Goal: Information Seeking & Learning: Check status

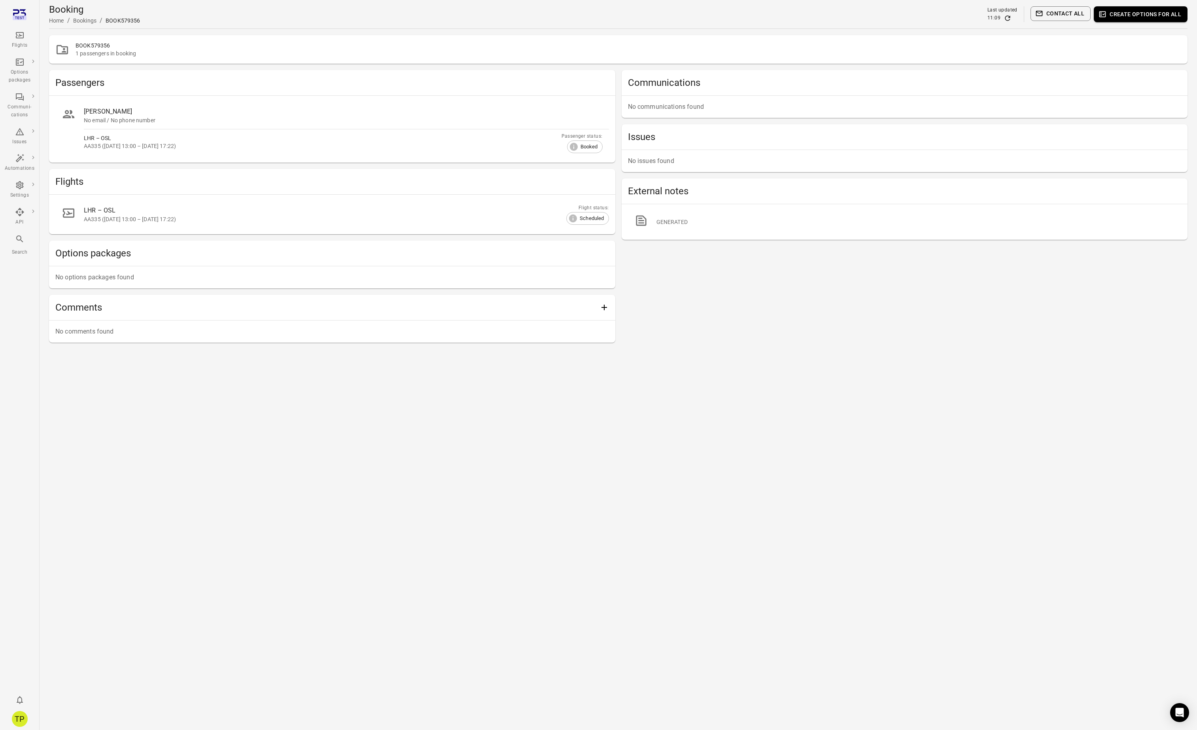
click at [21, 240] on icon "Main navigation" at bounding box center [19, 238] width 7 height 7
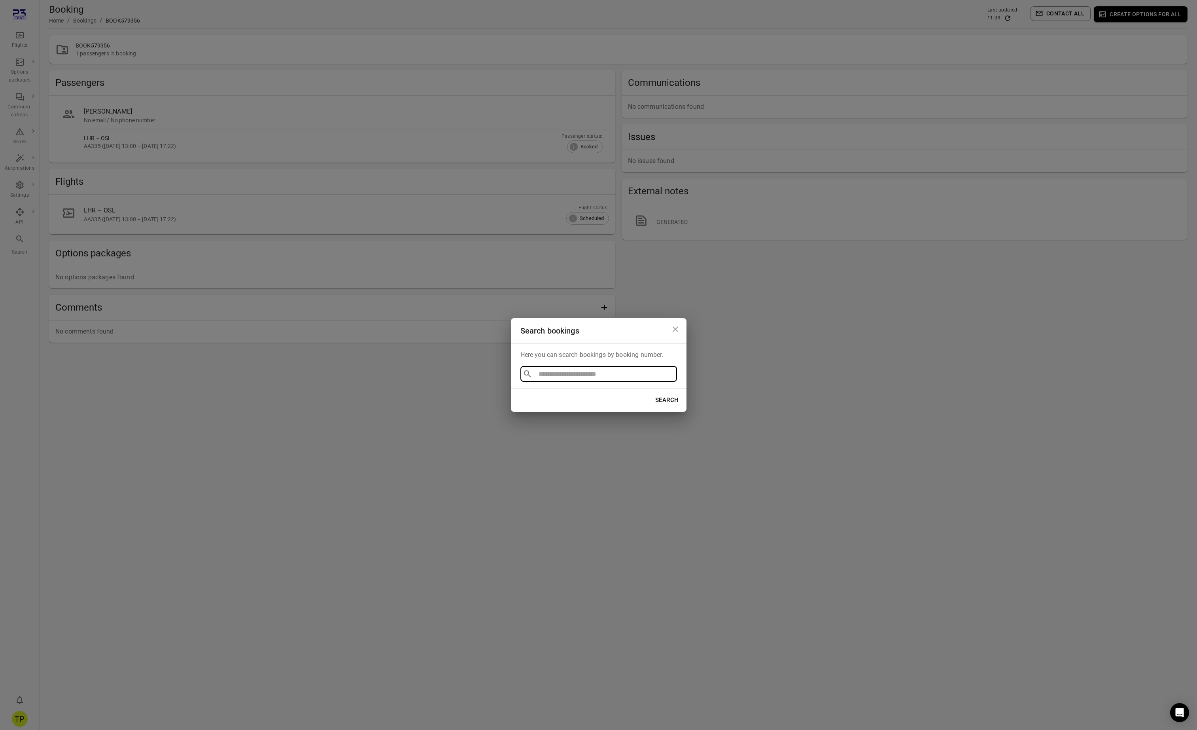
type input "**********"
click at [544, 391] on li "BOOK791182" at bounding box center [598, 392] width 157 height 14
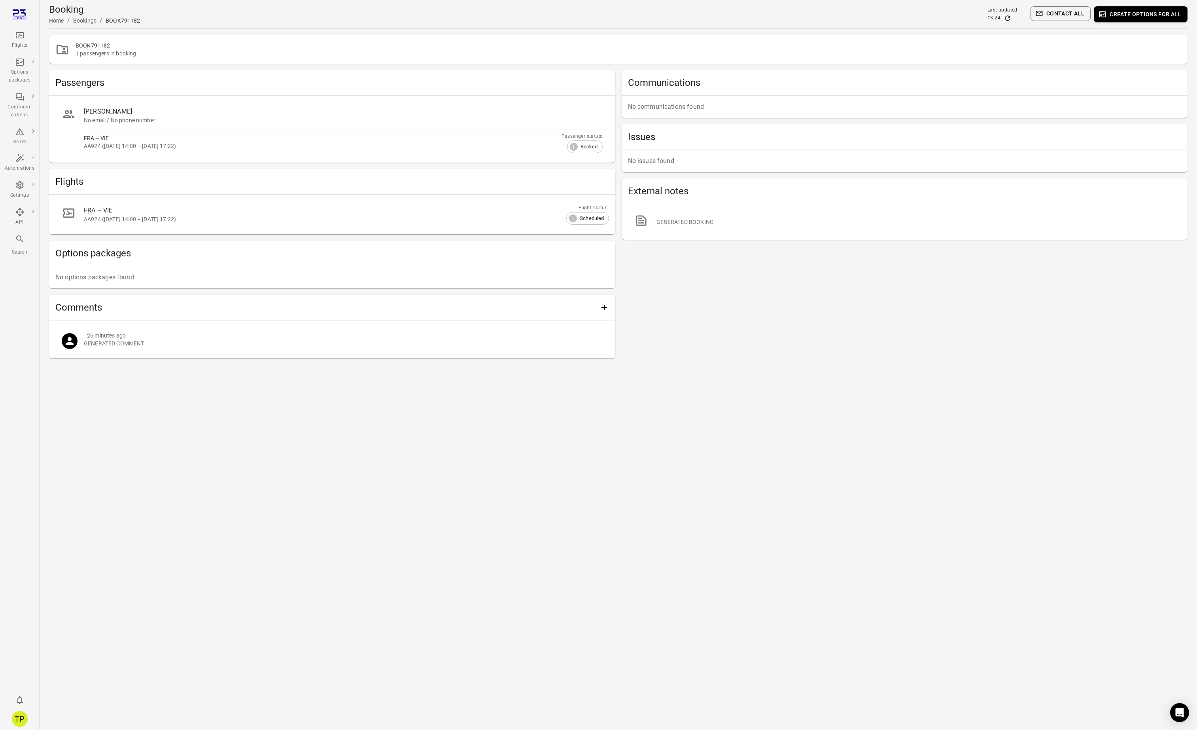
click at [425, 530] on main "Booking Home / Bookings / BOOK791182 Last updated 13:24 Contact all Create opti…" at bounding box center [618, 365] width 1157 height 730
click at [203, 496] on main "Booking Home / Bookings / BOOK791182 Last updated 13:24 Contact all Create opti…" at bounding box center [618, 365] width 1157 height 730
click at [17, 241] on icon "Main navigation" at bounding box center [19, 238] width 9 height 9
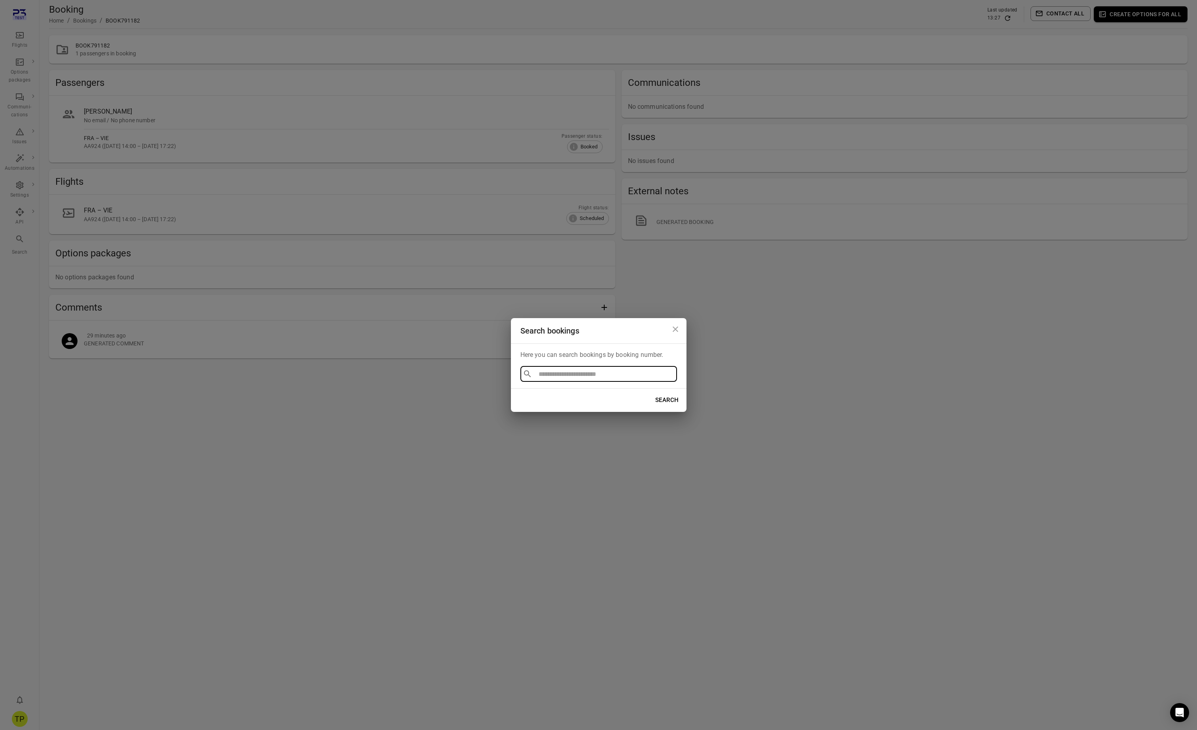
type input "**********"
click at [546, 393] on li "BOOK222222" at bounding box center [598, 392] width 157 height 14
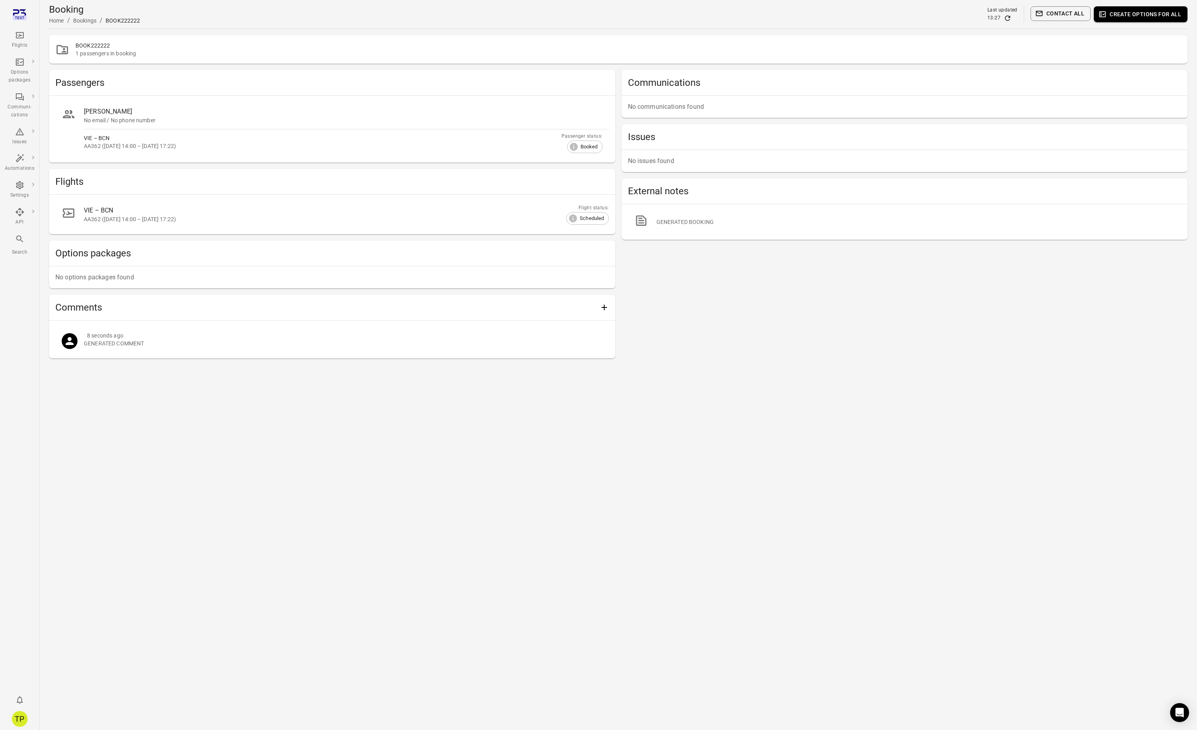
drag, startPoint x: 267, startPoint y: 433, endPoint x: 133, endPoint y: 362, distance: 151.6
click at [263, 433] on main "Booking Home / Bookings / BOOK222222 Last updated 13:27 Contact all Create opti…" at bounding box center [618, 365] width 1157 height 730
click at [23, 244] on div "Main navigation" at bounding box center [19, 240] width 9 height 13
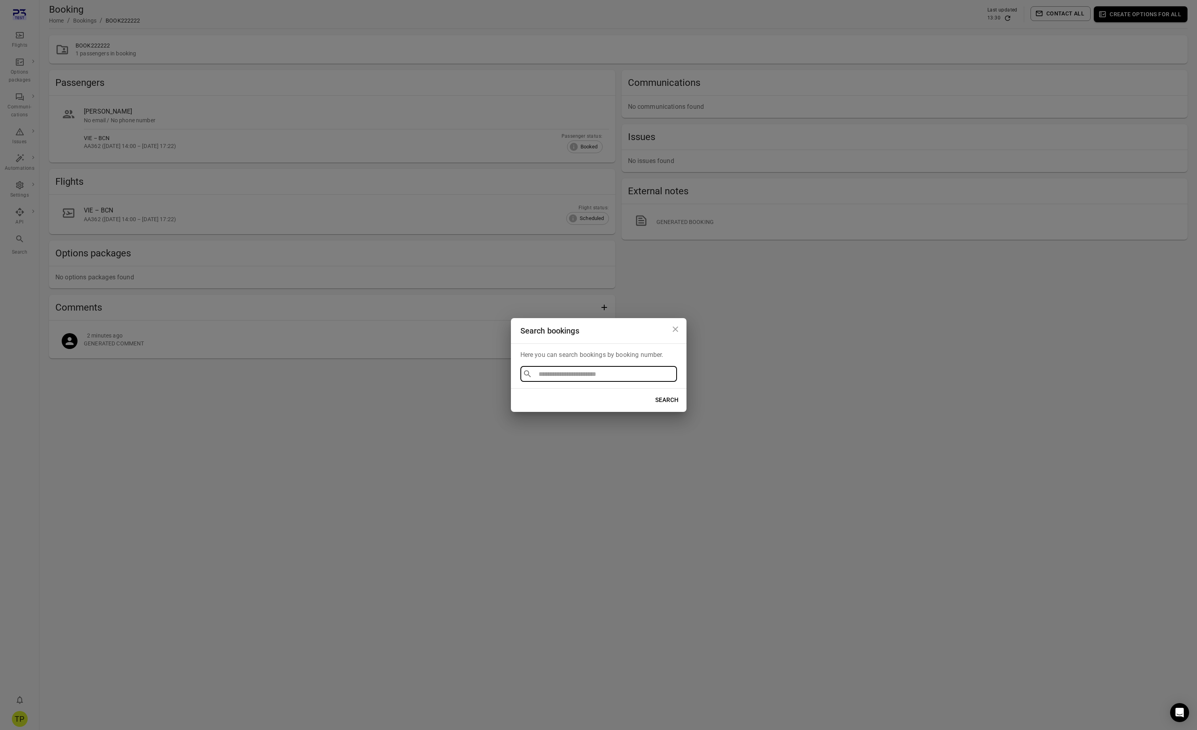
type input "**********"
click at [552, 391] on li "BOOK123699" at bounding box center [598, 392] width 157 height 14
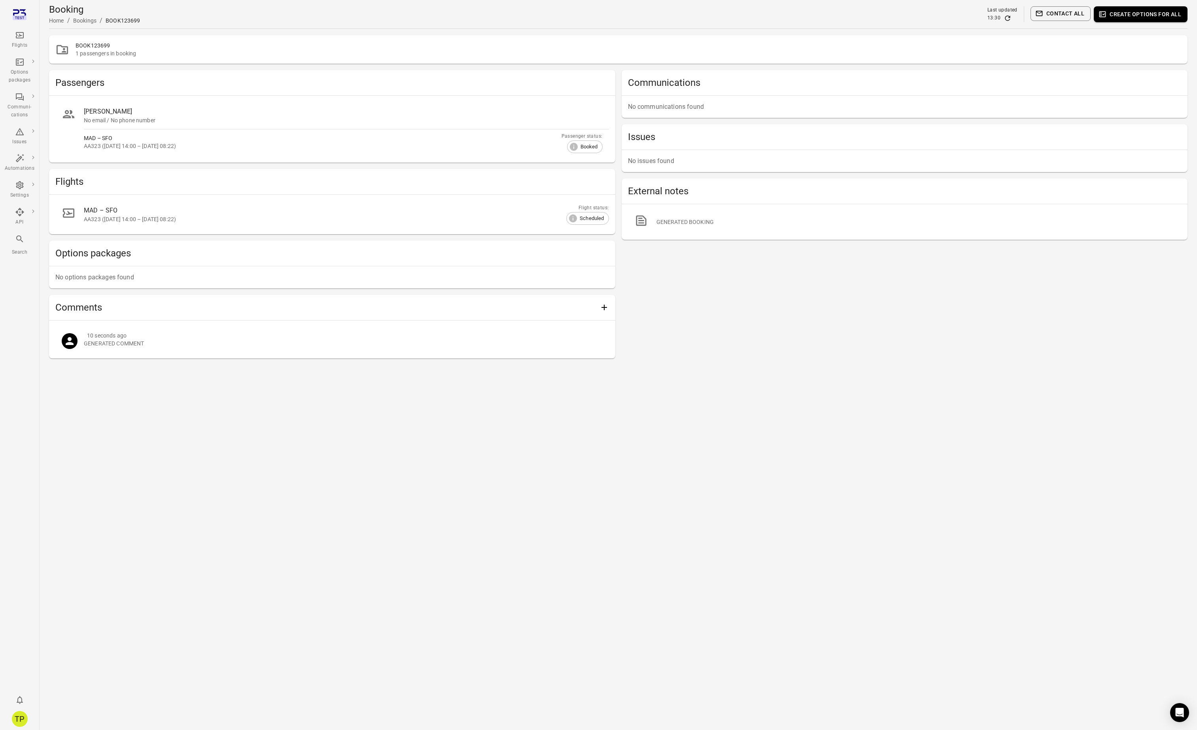
click at [356, 467] on main "Booking Home / Bookings / BOOK123699 Last updated 13:30 Contact all Create opti…" at bounding box center [618, 365] width 1157 height 730
click at [358, 467] on main "Booking Home / Bookings / BOOK123699 Last updated 13:30 Contact all Create opti…" at bounding box center [618, 365] width 1157 height 730
click at [298, 472] on main "Booking Home / Bookings / BOOK123699 Last updated 13:30 Contact all Create opti…" at bounding box center [618, 365] width 1157 height 730
click at [490, 466] on main "Booking Home / Bookings / BOOK123699 Last updated 13:30 Contact all Create opti…" at bounding box center [618, 365] width 1157 height 730
click at [76, 107] on link "Communications" at bounding box center [72, 105] width 71 height 15
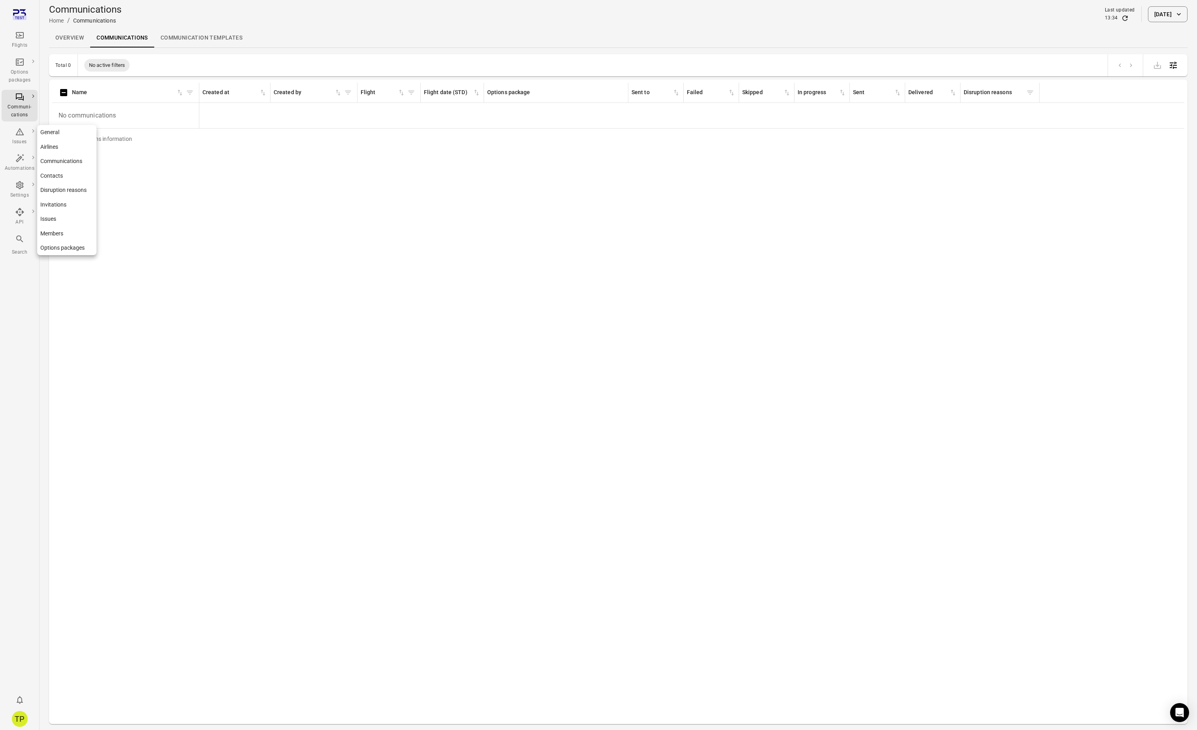
click at [63, 132] on link "General" at bounding box center [66, 132] width 59 height 15
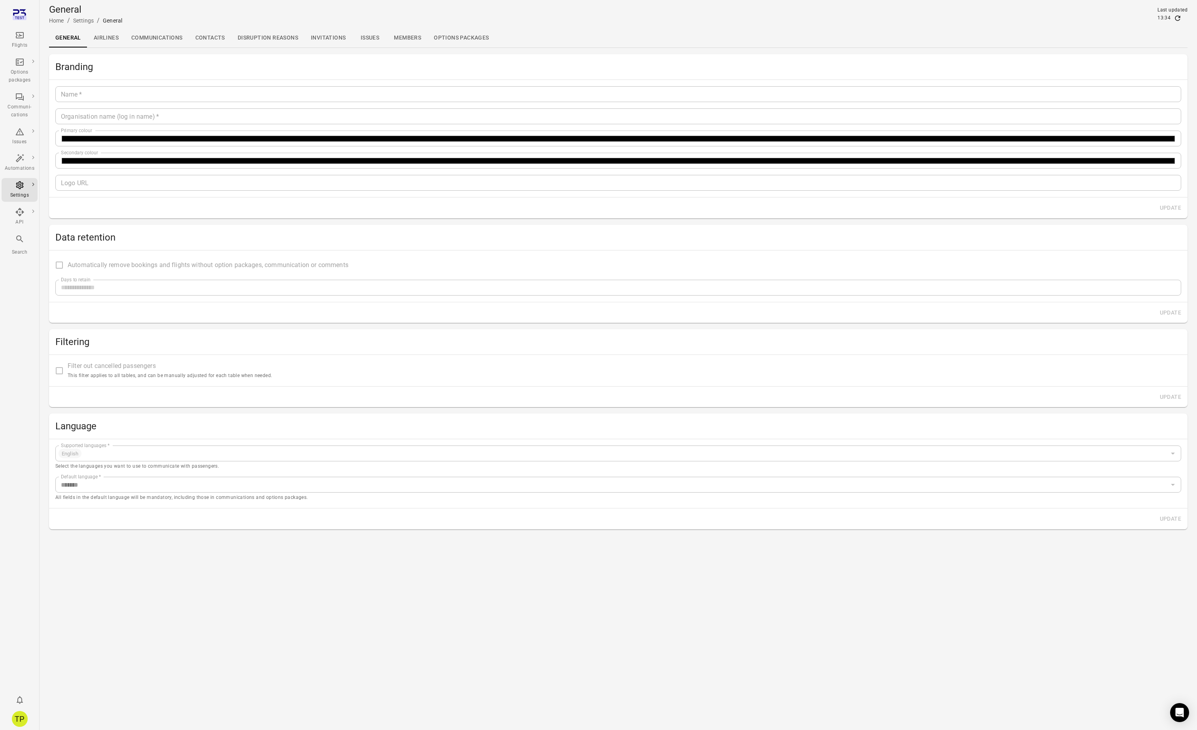
type input "**********"
type input "*******"
type input "**********"
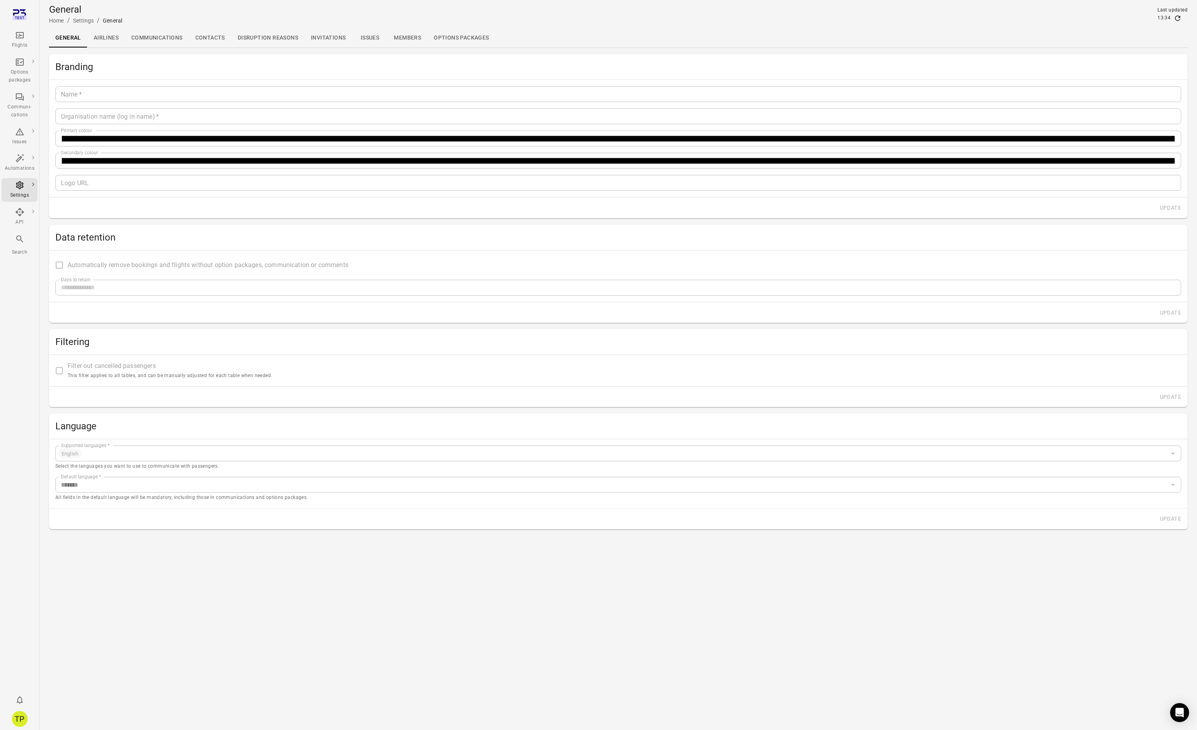
type input "**"
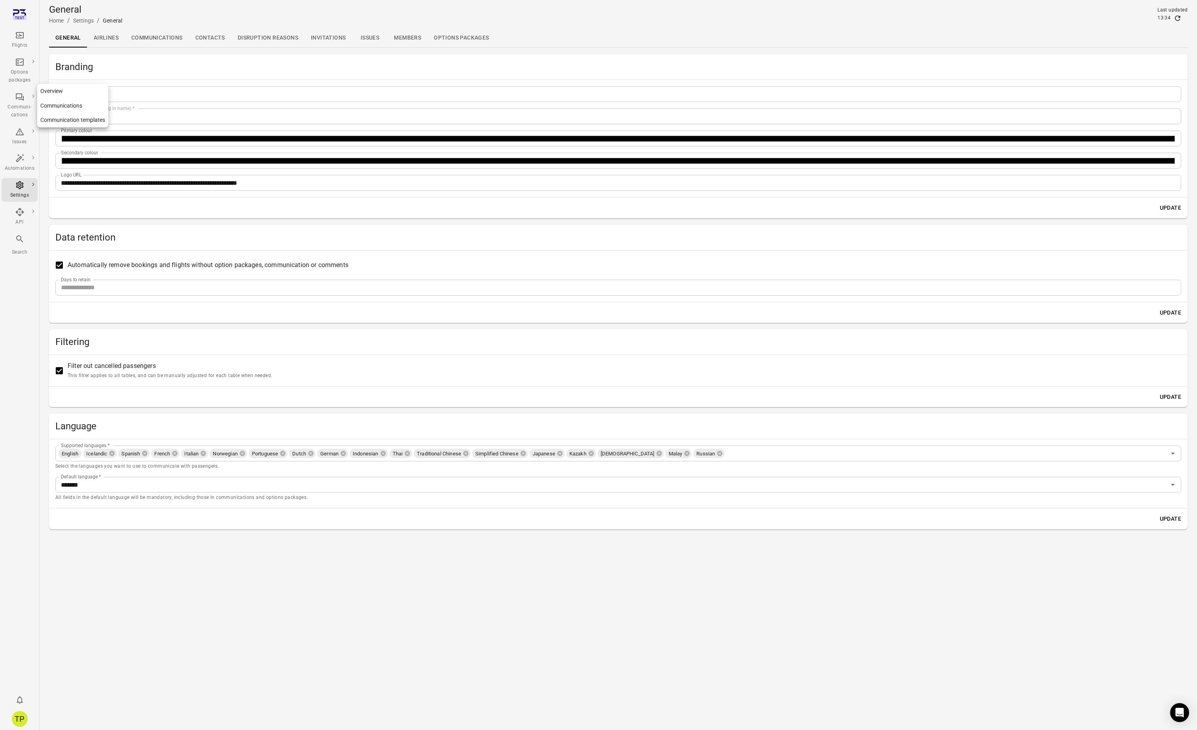
click at [62, 105] on link "Communications" at bounding box center [72, 105] width 71 height 15
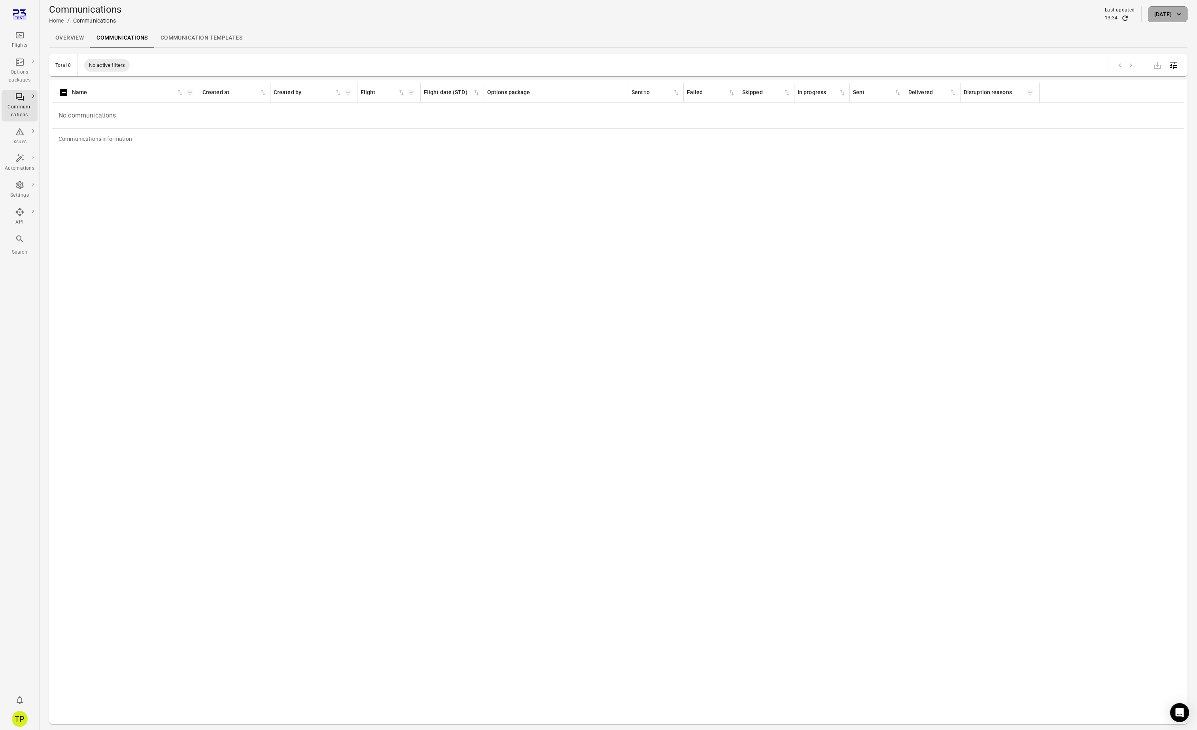
click at [1165, 15] on button "30 Sep 2025" at bounding box center [1168, 14] width 40 height 16
click at [1080, 151] on button "29" at bounding box center [1080, 149] width 14 height 14
click at [1172, 197] on button "Apply" at bounding box center [1173, 194] width 27 height 17
click at [1148, 14] on button "29 Sep 2025" at bounding box center [1168, 14] width 40 height 16
click at [1161, 58] on icon "Next month" at bounding box center [1161, 55] width 9 height 9
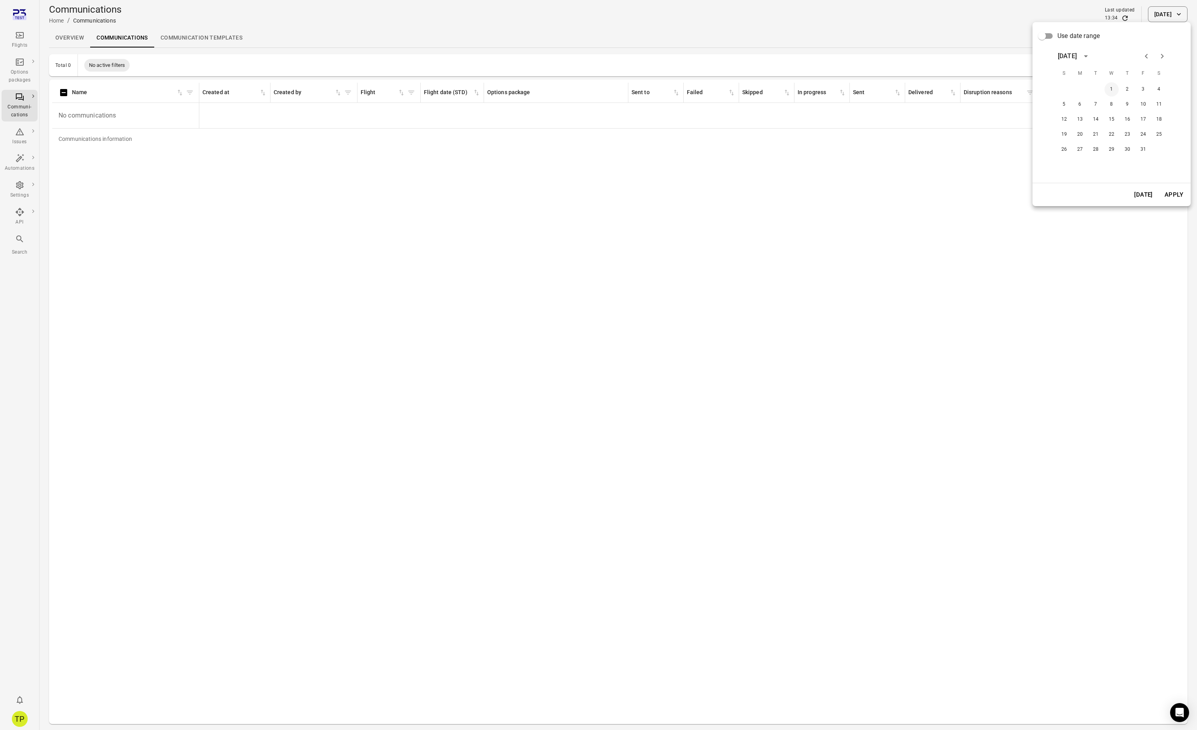
click at [1114, 91] on button "1" at bounding box center [1111, 89] width 14 height 14
click at [1174, 197] on button "Apply" at bounding box center [1173, 194] width 27 height 17
click at [1149, 15] on button "1 Oct 2025" at bounding box center [1168, 14] width 40 height 16
click at [1176, 59] on icon "Choose date, selected date is Oct 1, 2025" at bounding box center [1175, 57] width 7 height 8
click at [1112, 78] on icon "Previous month" at bounding box center [1110, 78] width 9 height 9
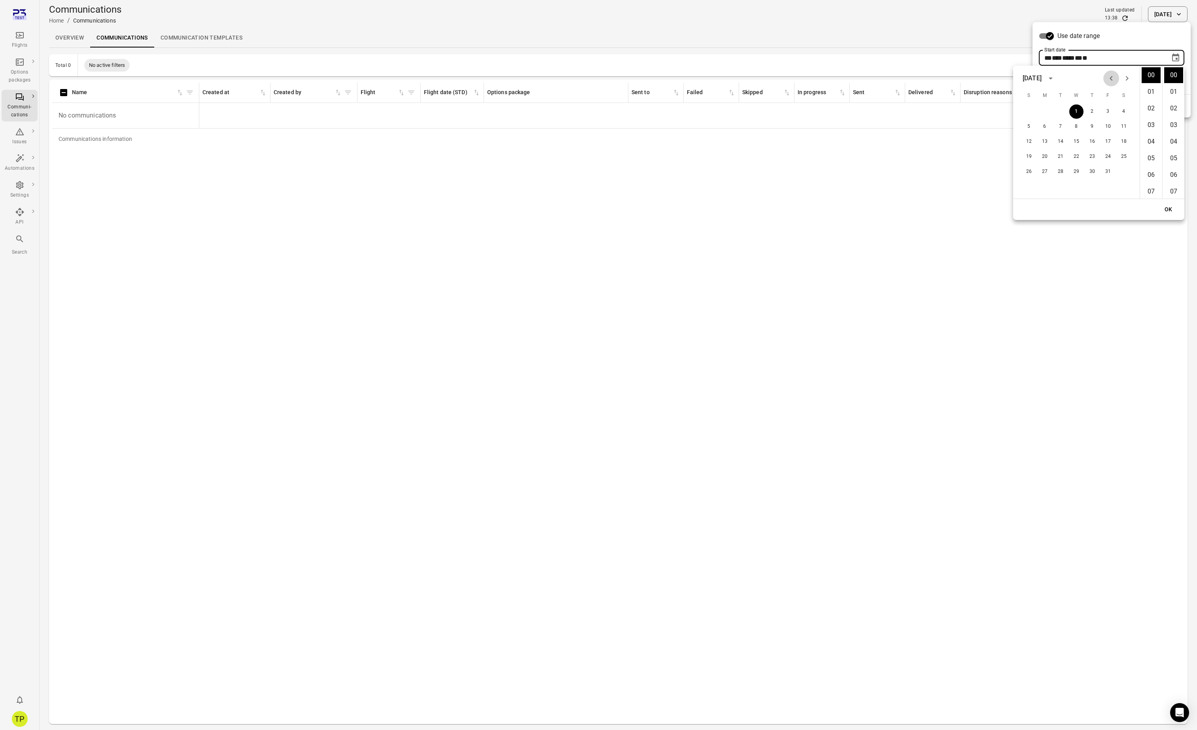
click at [1112, 78] on icon "Previous month" at bounding box center [1110, 78] width 9 height 9
click at [1093, 112] on button "1" at bounding box center [1092, 111] width 14 height 14
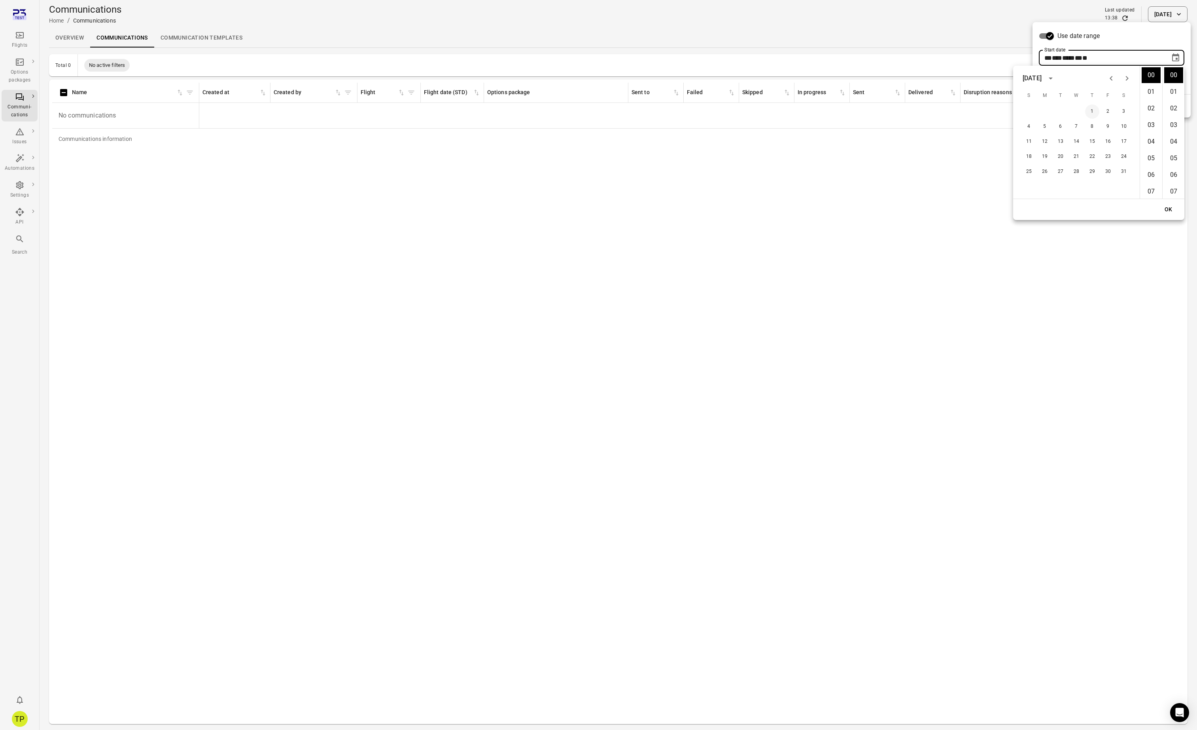
type input "**********"
click at [1169, 211] on button "OK" at bounding box center [1168, 209] width 25 height 15
click at [1174, 108] on button "Apply" at bounding box center [1173, 106] width 27 height 17
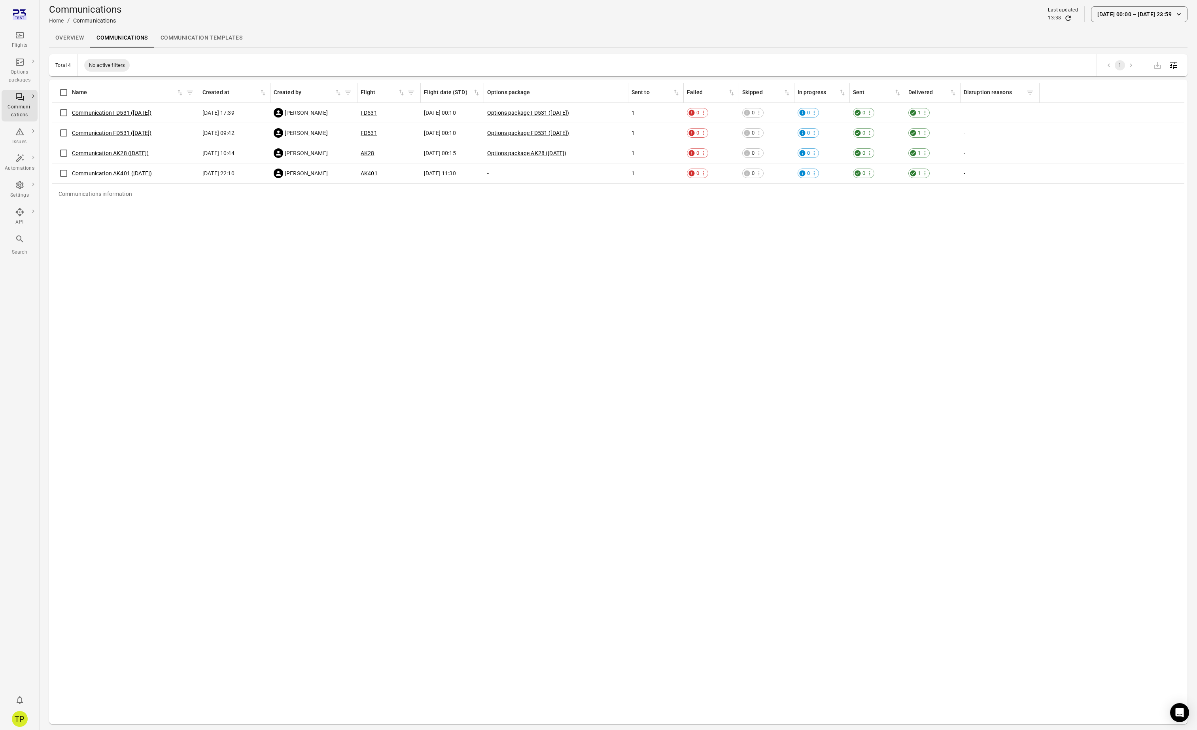
click at [119, 112] on link "Communication FD531 (2 Sep)" at bounding box center [111, 113] width 79 height 6
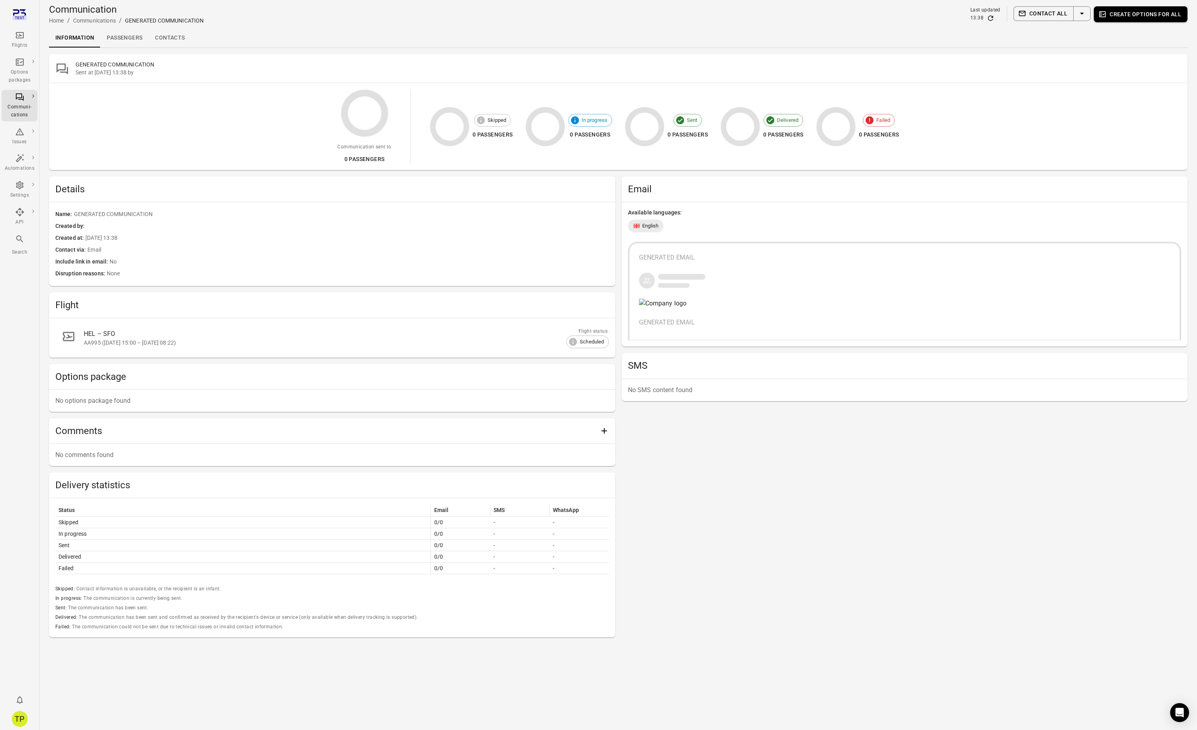
click at [118, 37] on link "Passengers" at bounding box center [124, 37] width 48 height 19
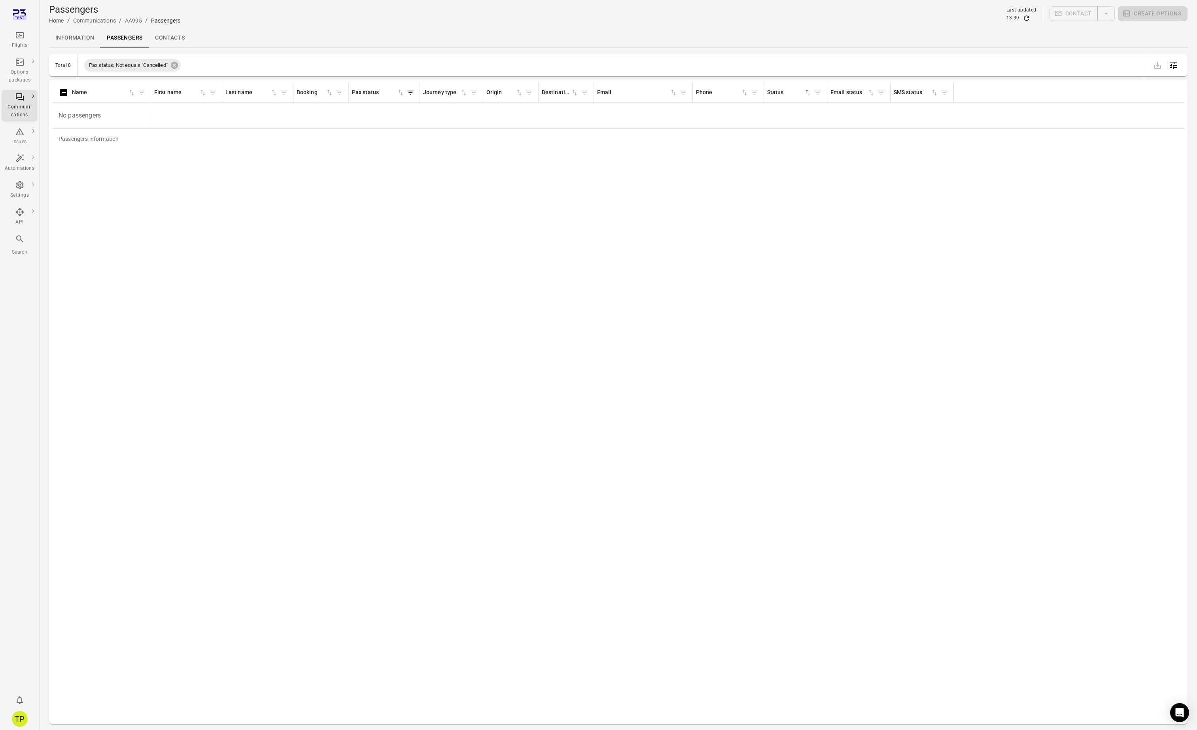
click at [170, 40] on link "Contacts" at bounding box center [170, 37] width 42 height 19
click at [134, 40] on link "Passengers" at bounding box center [124, 37] width 48 height 19
click at [79, 40] on link "Information" at bounding box center [74, 37] width 51 height 19
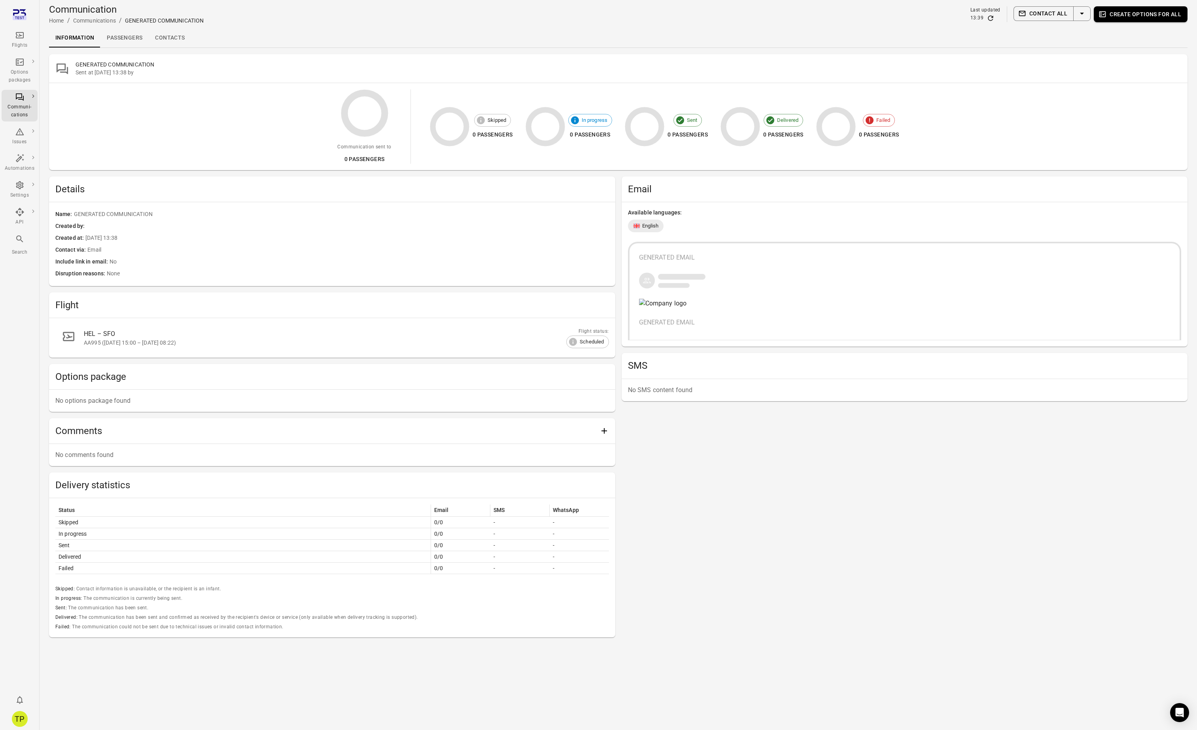
click at [134, 339] on div "AA995 ([DATE] 15:00 – [DATE] 08:22)" at bounding box center [337, 342] width 506 height 8
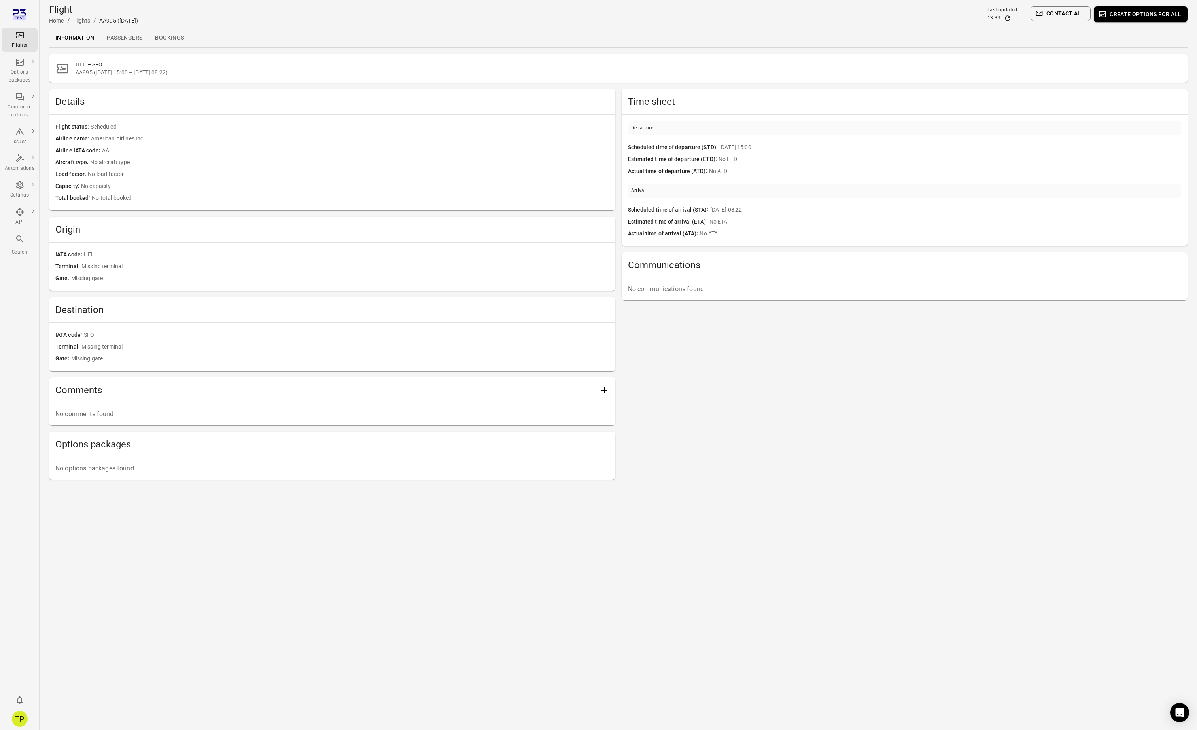
click at [116, 38] on link "Passengers" at bounding box center [124, 37] width 48 height 19
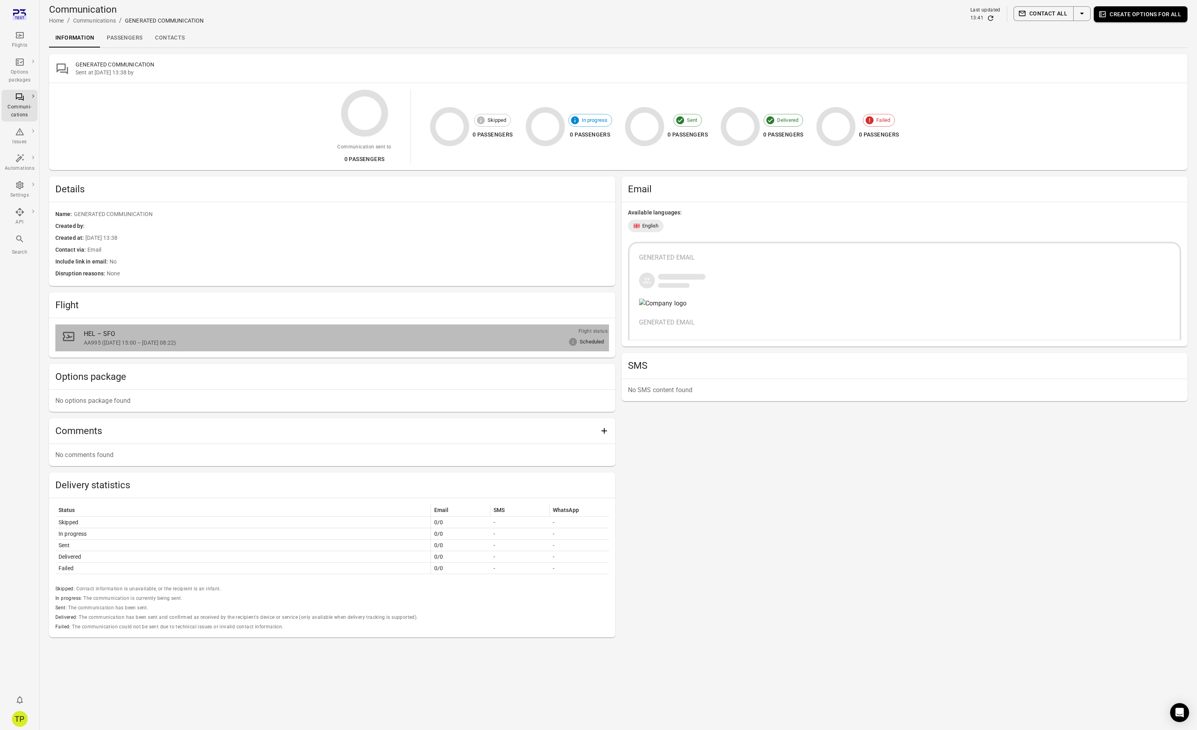
click at [112, 337] on div "HEL – SFO" at bounding box center [337, 333] width 506 height 9
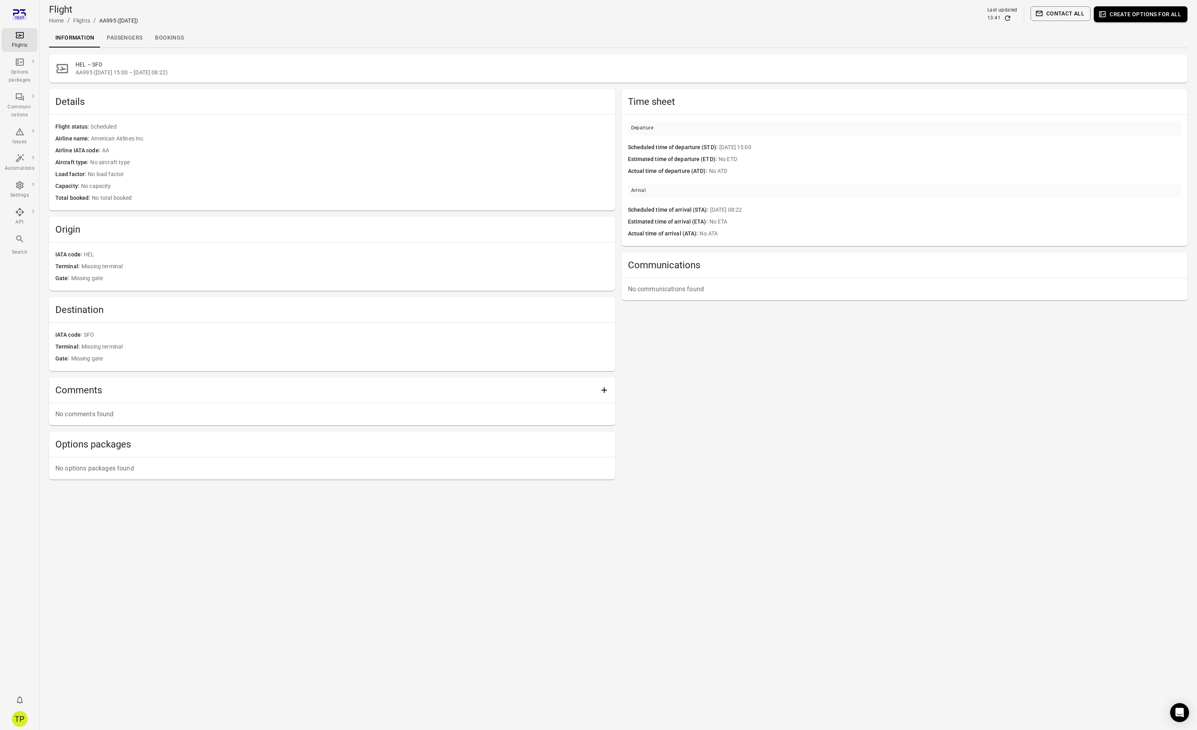
click at [121, 36] on link "Passengers" at bounding box center [124, 37] width 48 height 19
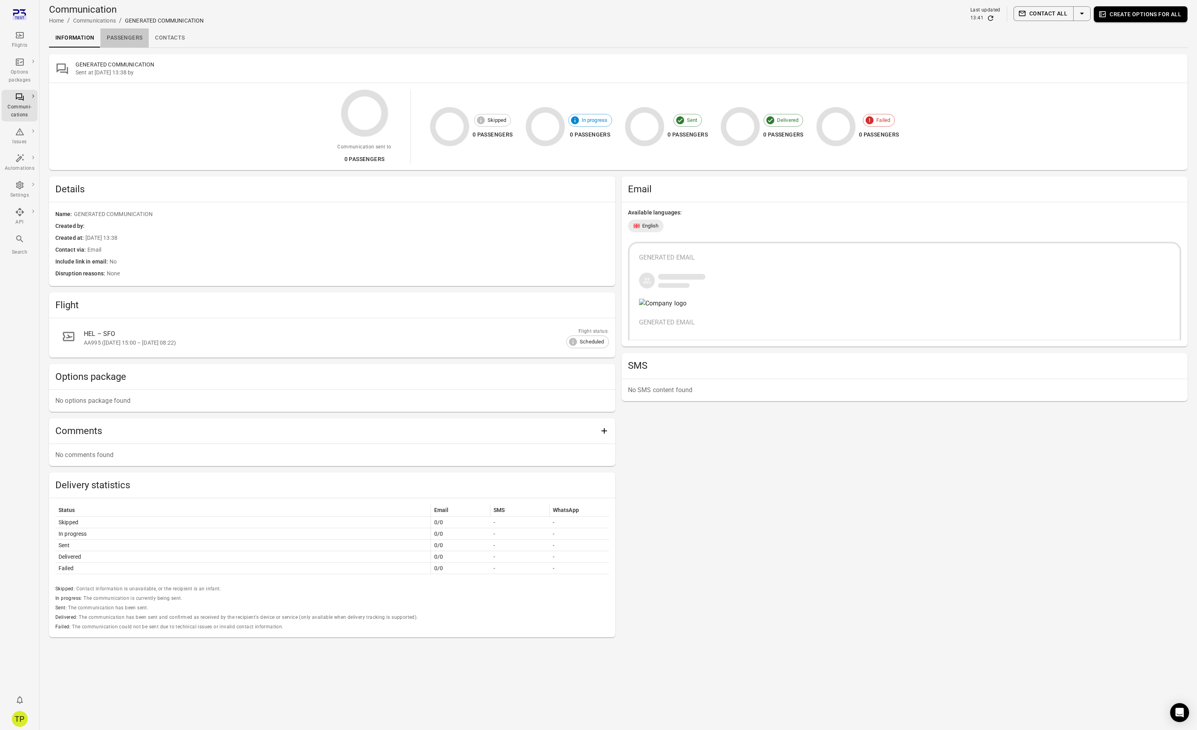
click at [127, 41] on link "Passengers" at bounding box center [124, 37] width 48 height 19
